Goal: Information Seeking & Learning: Learn about a topic

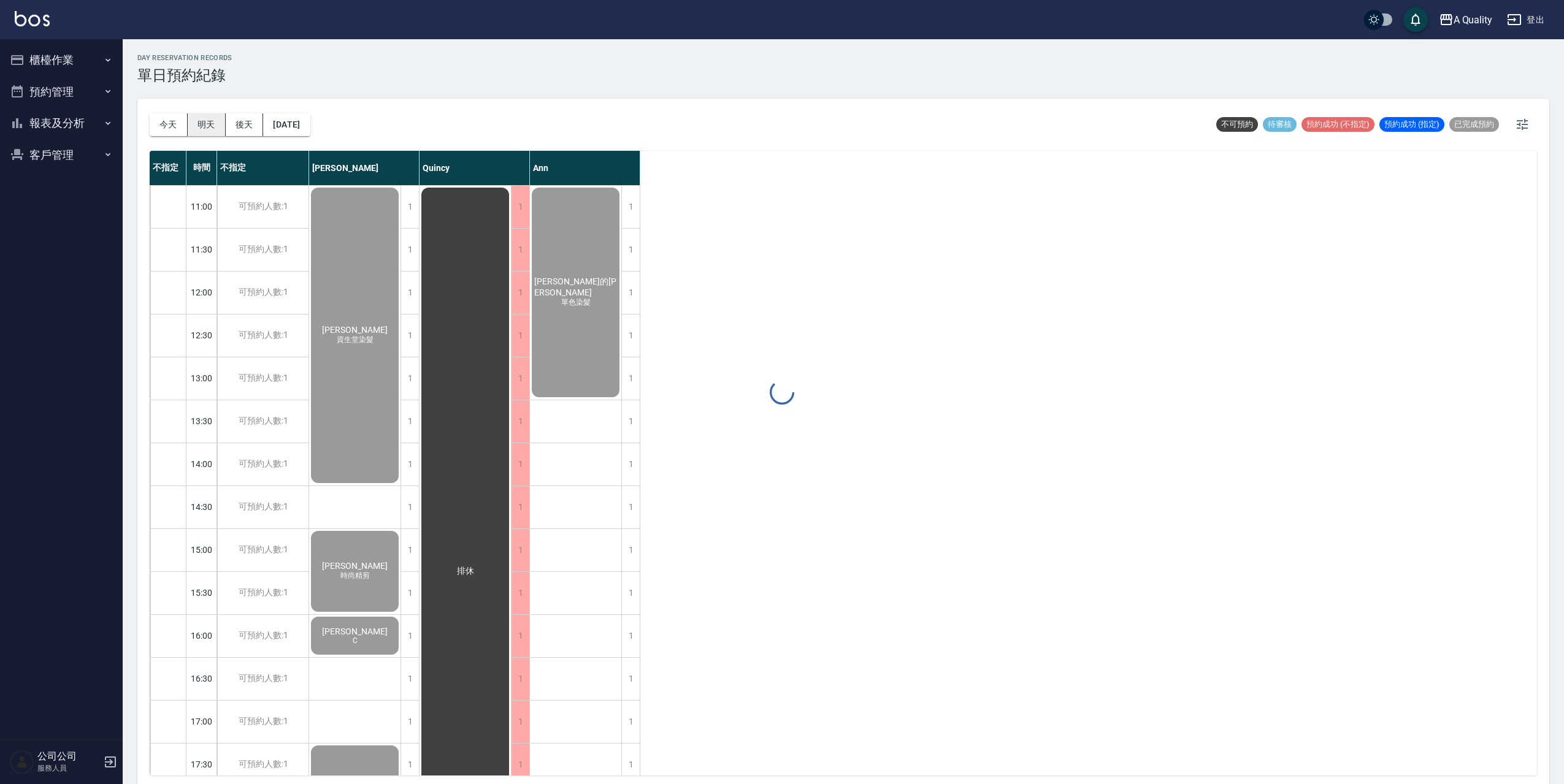
click at [214, 127] on div "day Reservation records 單日預約紀錄 [DATE] [DATE] [DATE] [DATE] 不可預約 待審核 預約成功 (不指定) …" at bounding box center [843, 413] width 1441 height 748
click at [216, 127] on button "明天" at bounding box center [207, 124] width 38 height 23
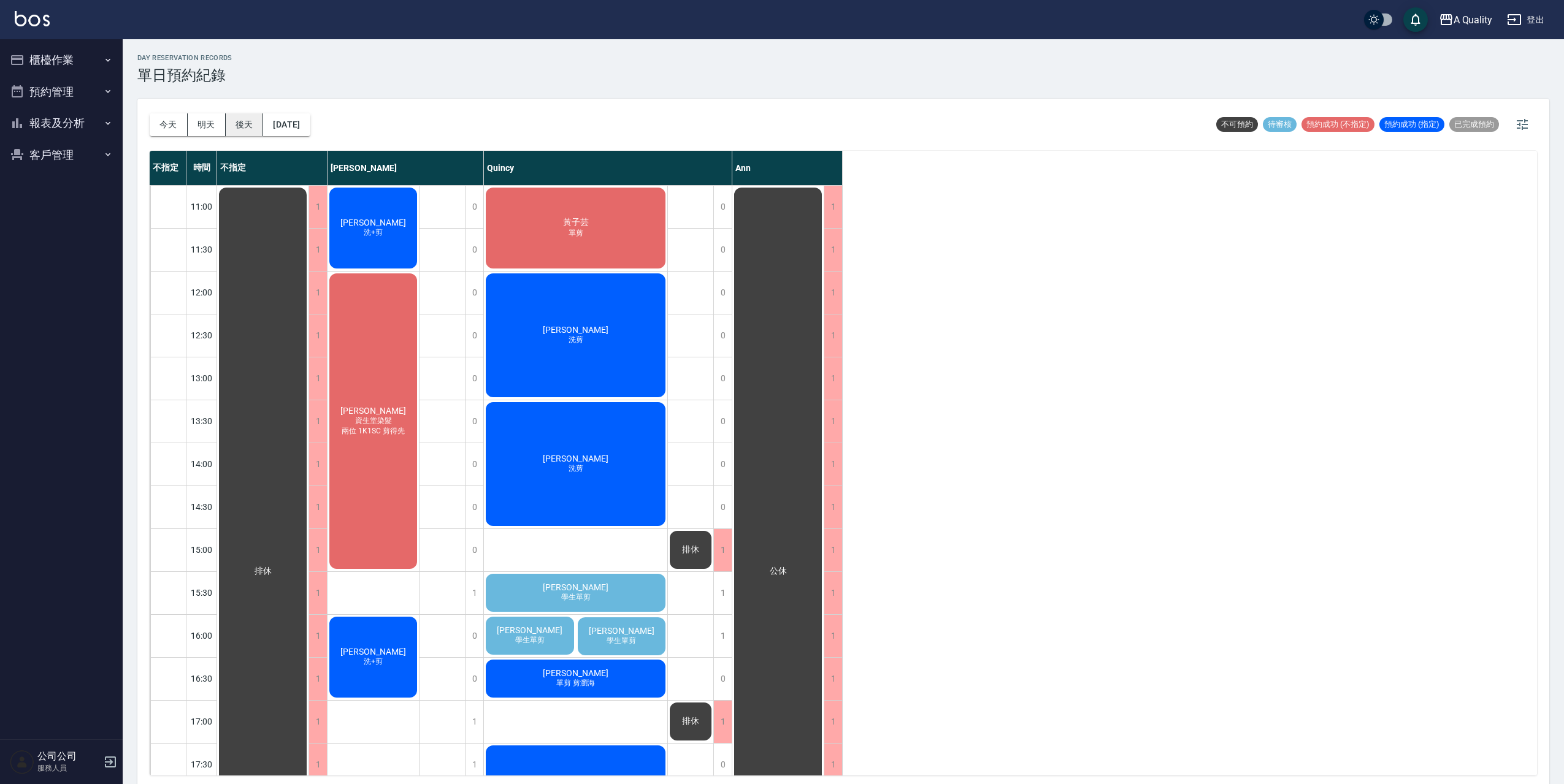
click at [256, 123] on button "後天" at bounding box center [245, 124] width 38 height 23
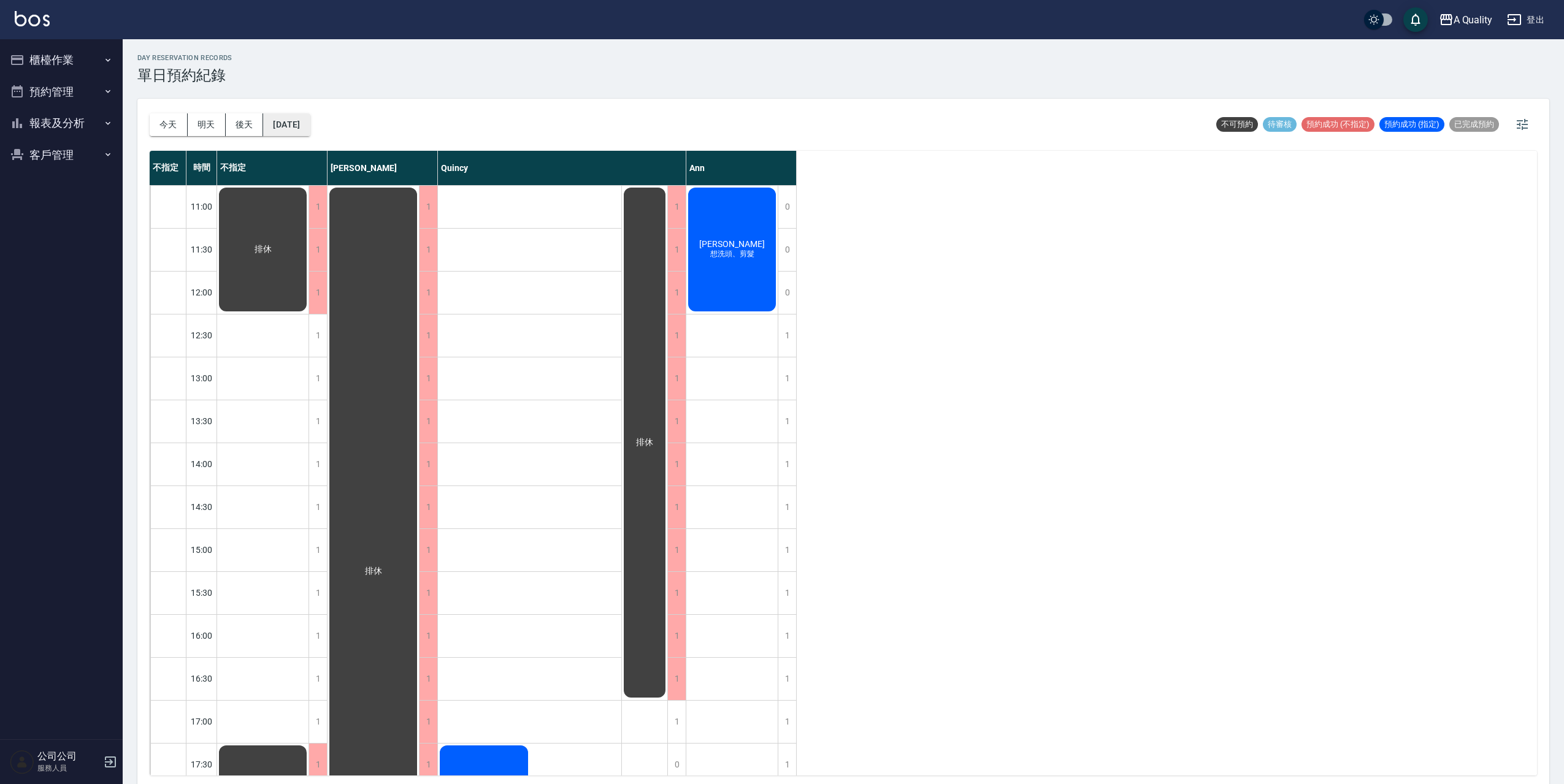
click at [296, 123] on button "[DATE]" at bounding box center [287, 124] width 47 height 23
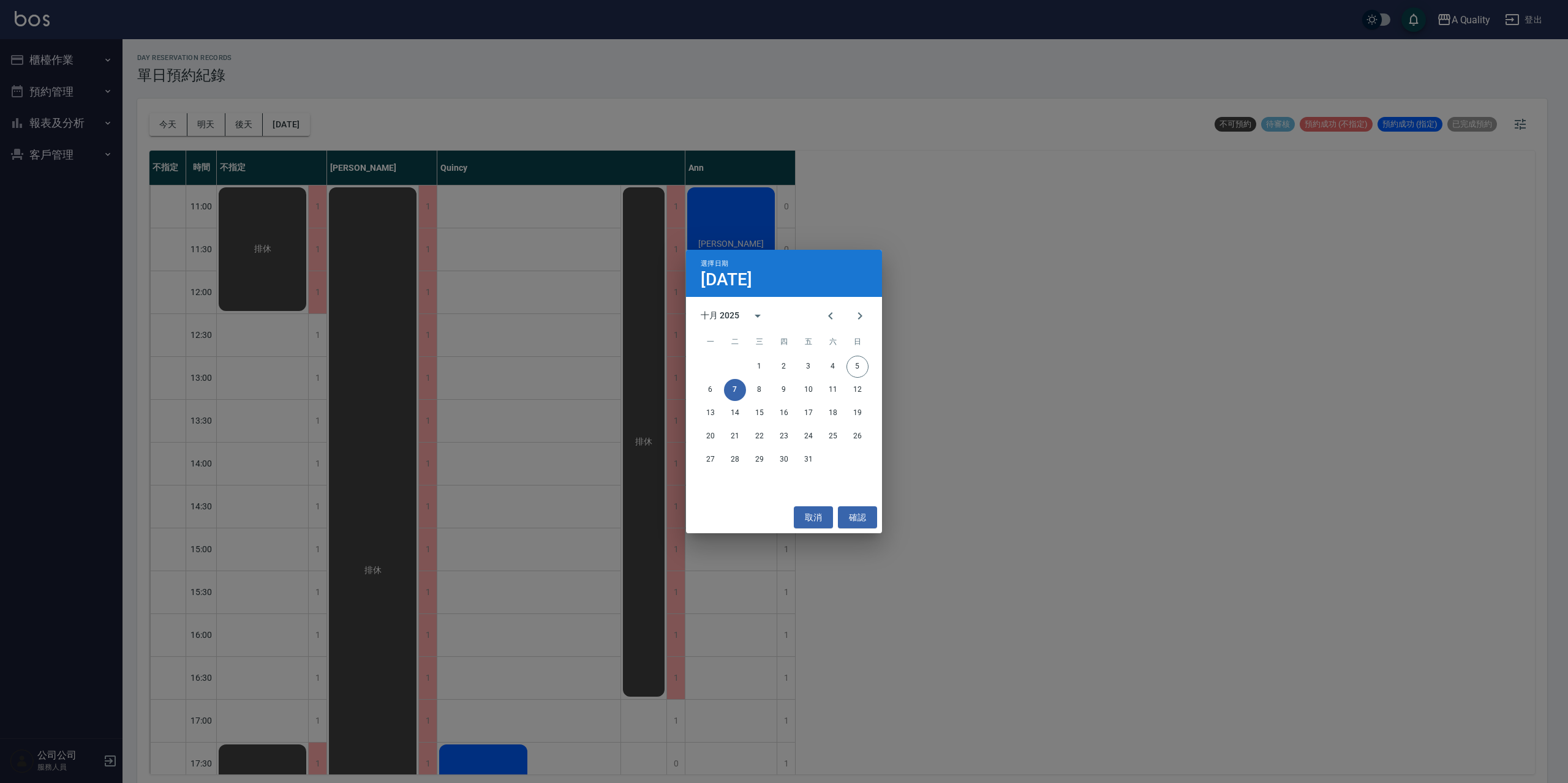
click at [43, 60] on div "選擇日期 [DATE] 十月 2025 一 二 三 四 五 六 日 1 2 3 4 5 6 7 8 9 10 11 12 13 14 15 16 17 18 …" at bounding box center [784, 391] width 1568 height 783
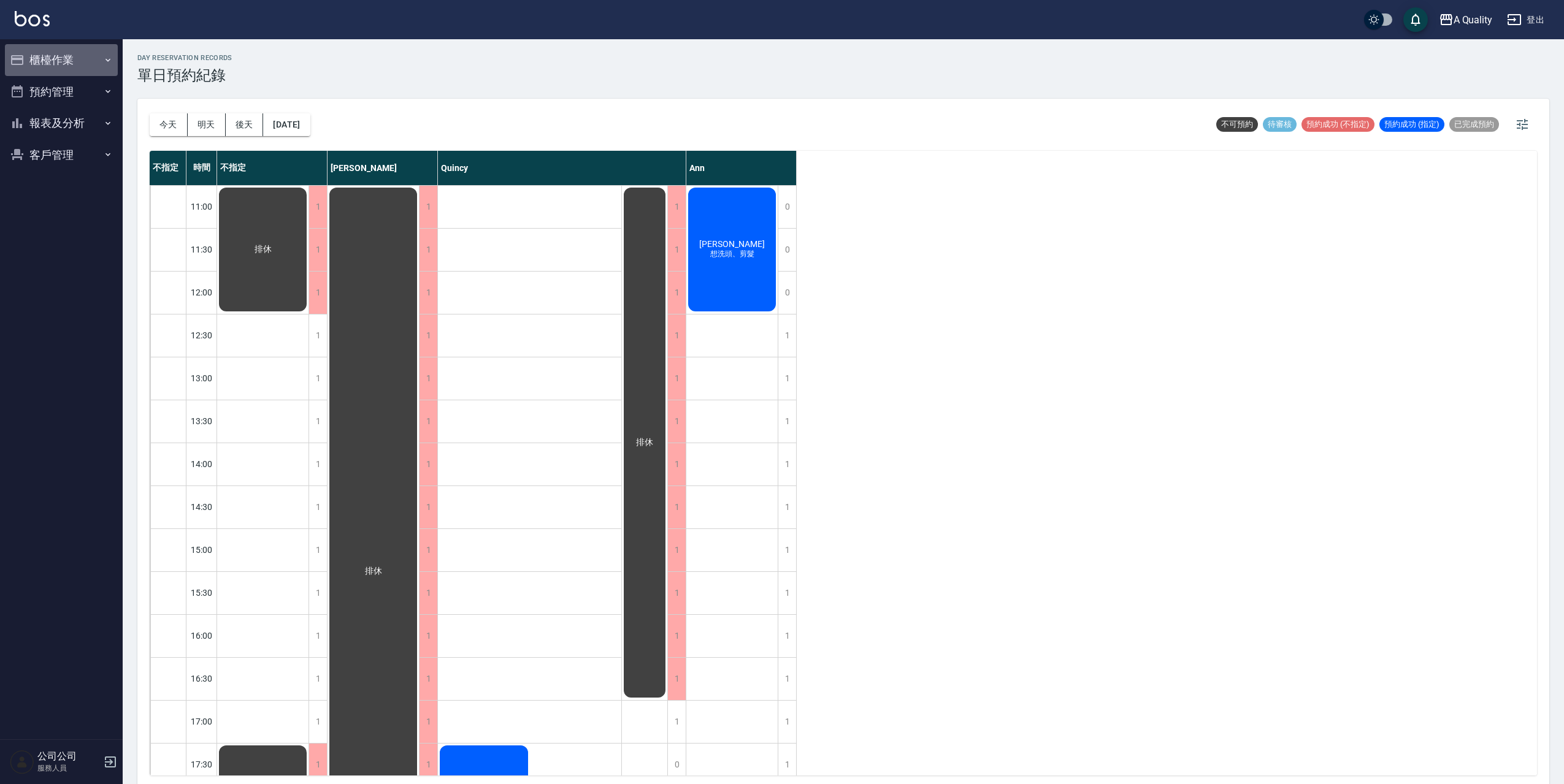
click at [54, 59] on button "櫃檯作業" at bounding box center [61, 60] width 113 height 32
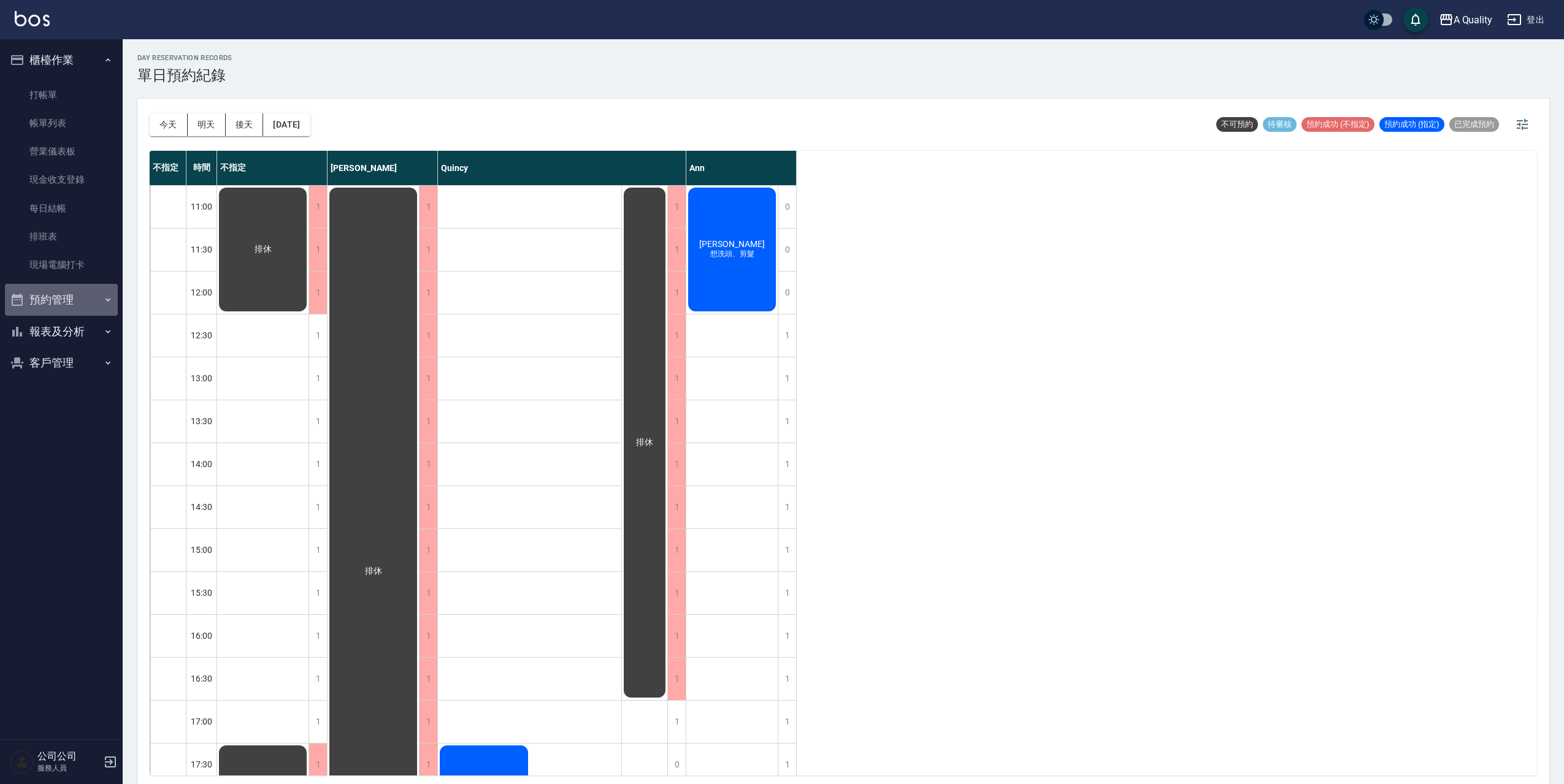
click at [70, 301] on button "預約管理" at bounding box center [61, 300] width 113 height 32
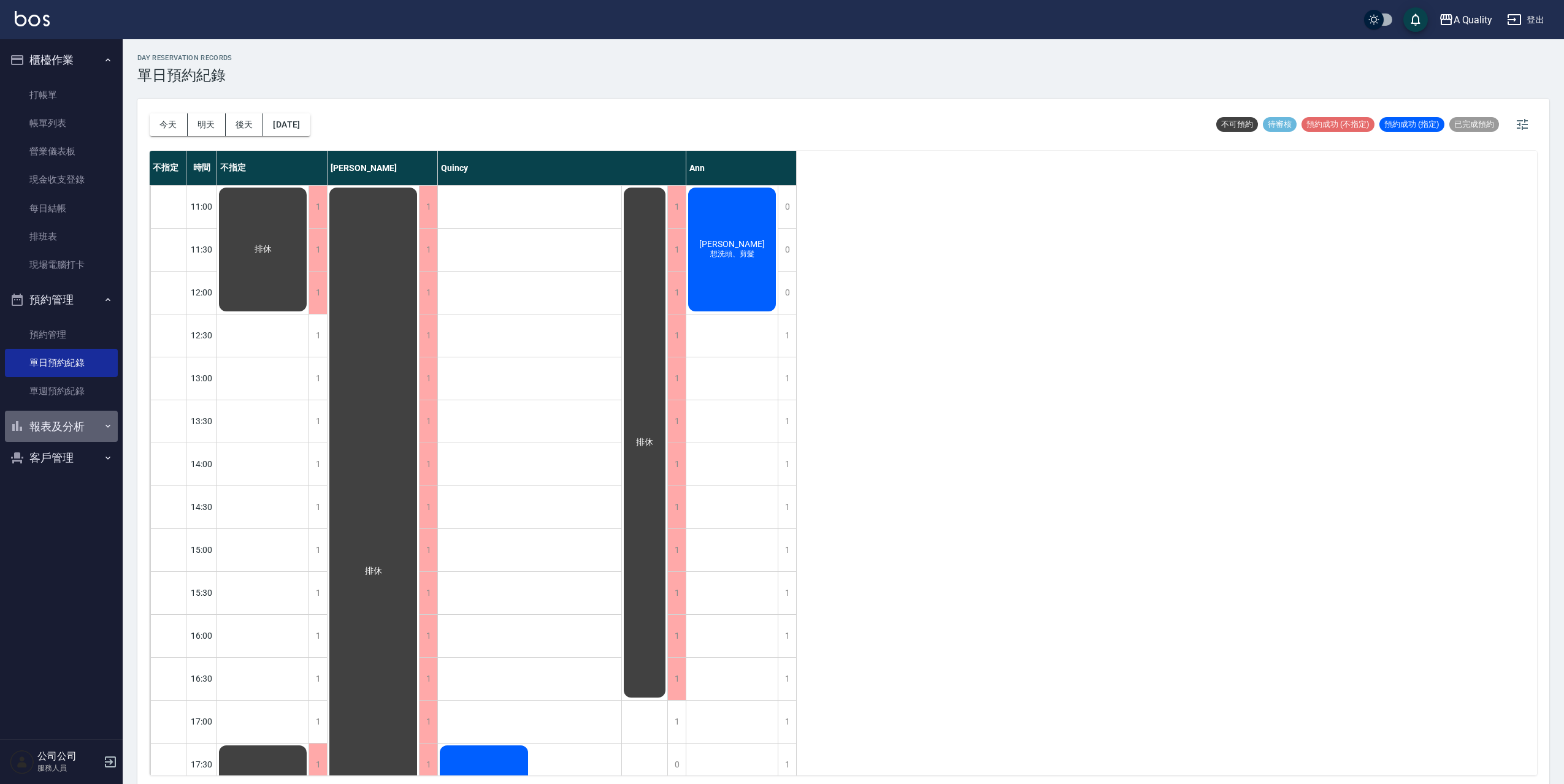
drag, startPoint x: 67, startPoint y: 427, endPoint x: 96, endPoint y: 447, distance: 35.2
click at [67, 427] on button "報表及分析" at bounding box center [61, 427] width 113 height 32
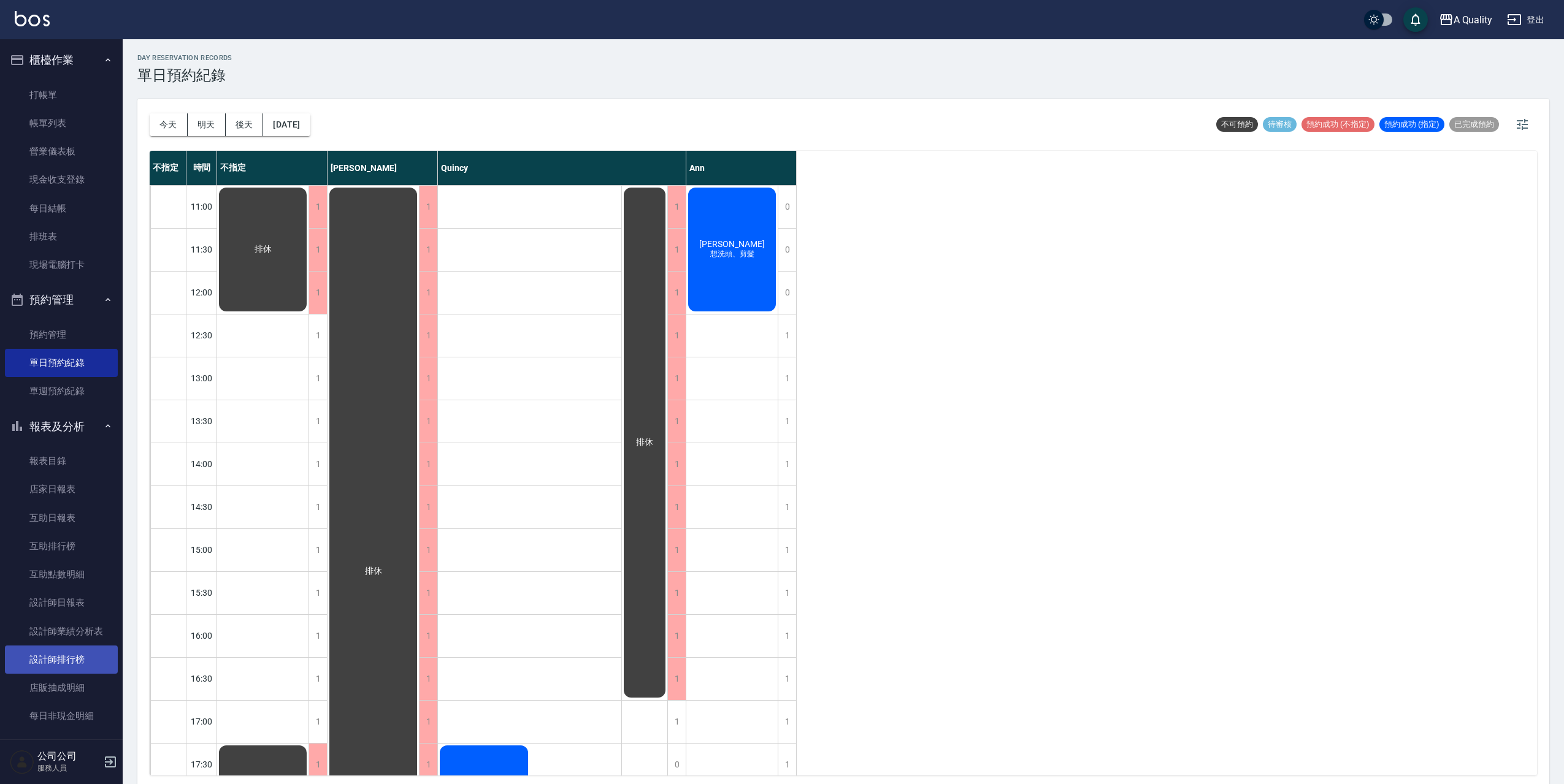
click at [34, 660] on link "設計師排行榜" at bounding box center [61, 660] width 113 height 28
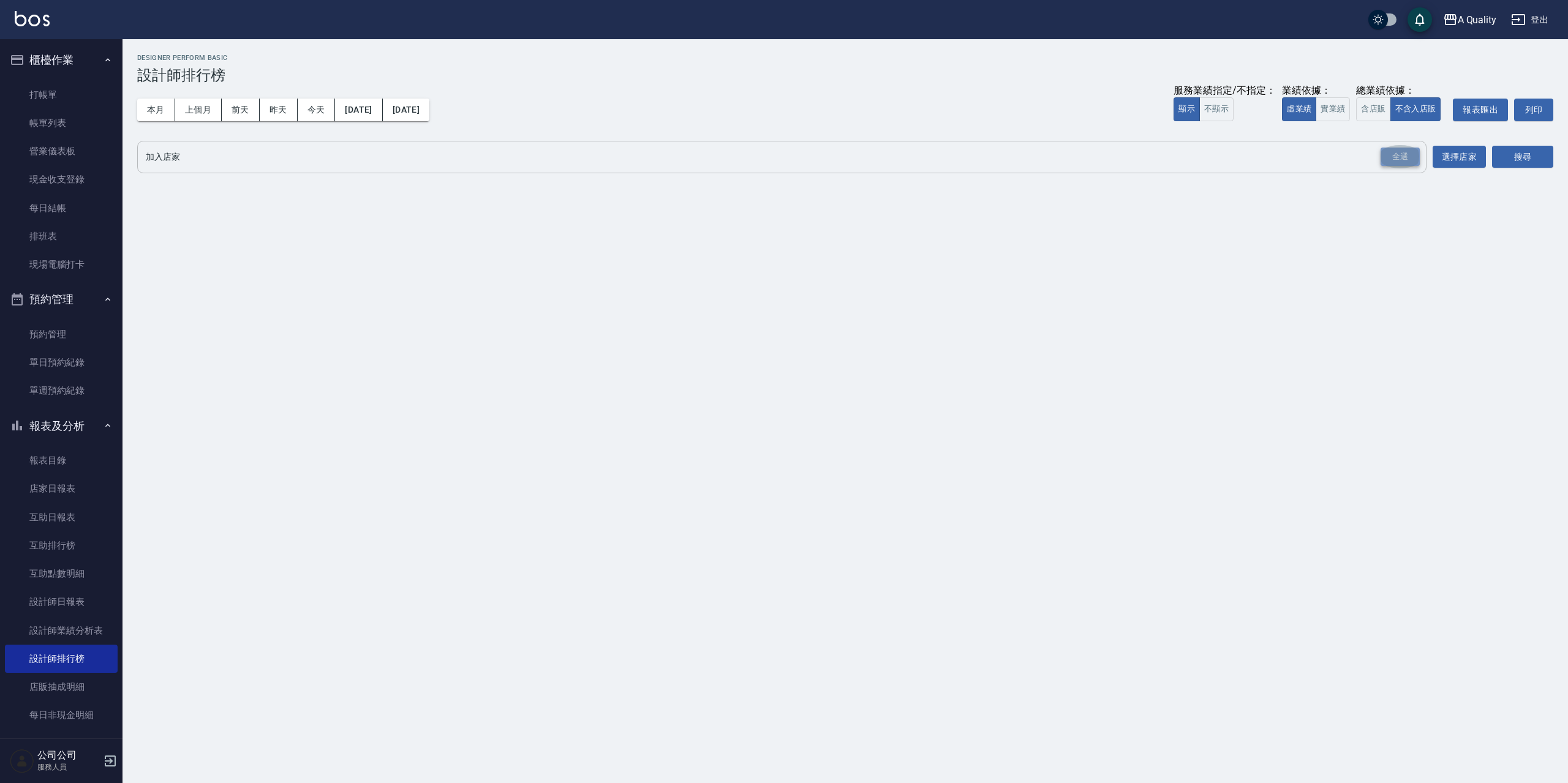
click at [1415, 154] on div "全選" at bounding box center [1400, 157] width 39 height 19
click at [1540, 159] on button "搜尋" at bounding box center [1522, 157] width 62 height 23
